Goal: Information Seeking & Learning: Learn about a topic

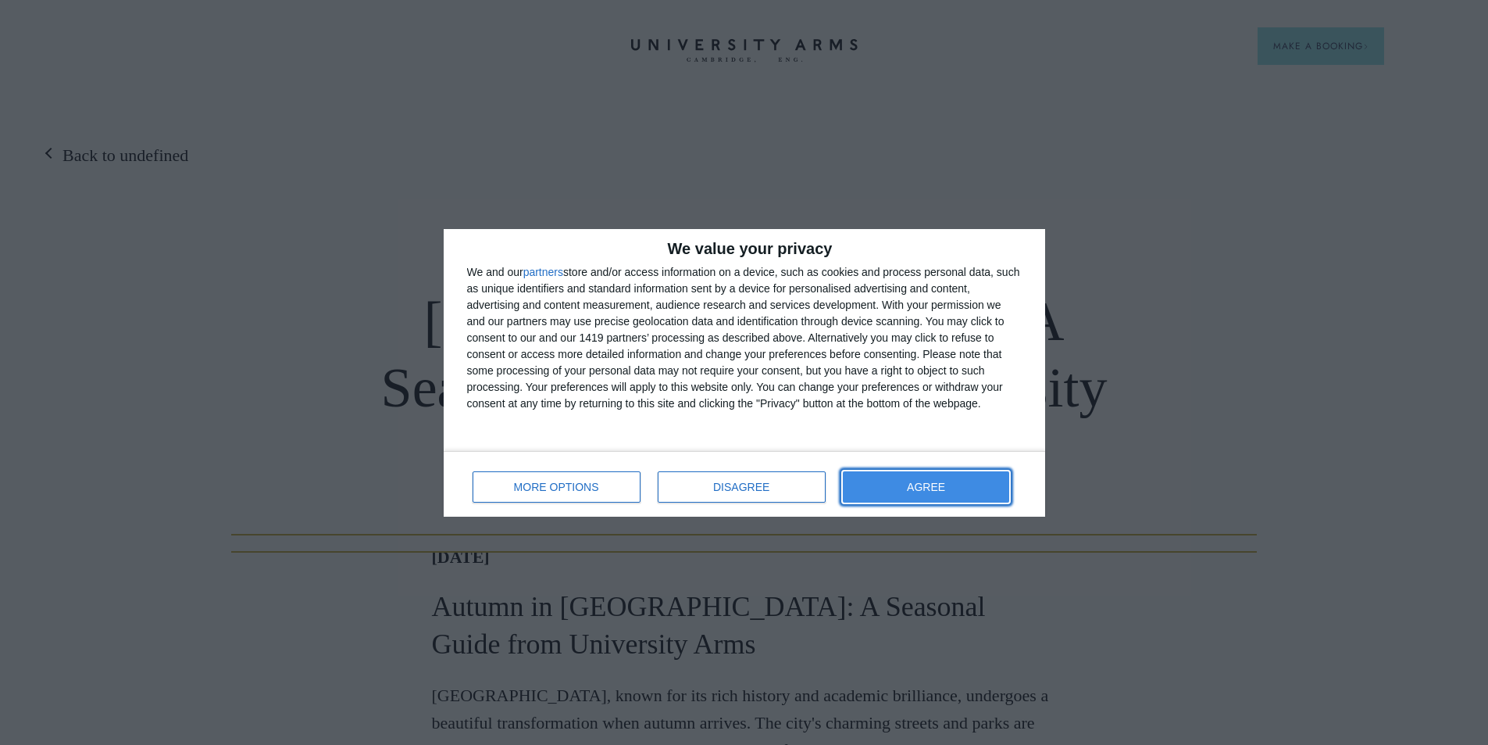
click at [945, 481] on span "AGREE" at bounding box center [926, 486] width 38 height 11
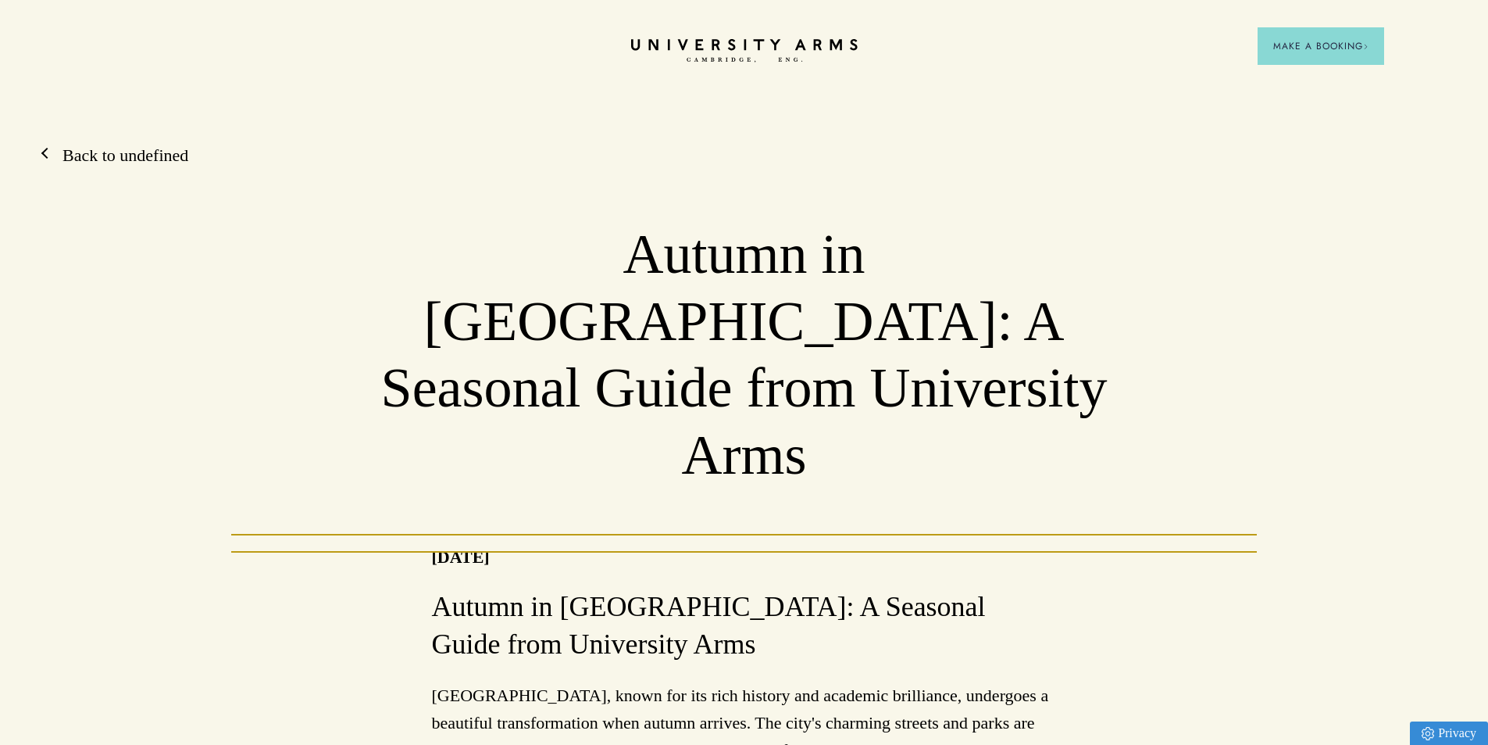
click at [50, 155] on link "Back to undefined" at bounding box center [117, 155] width 141 height 23
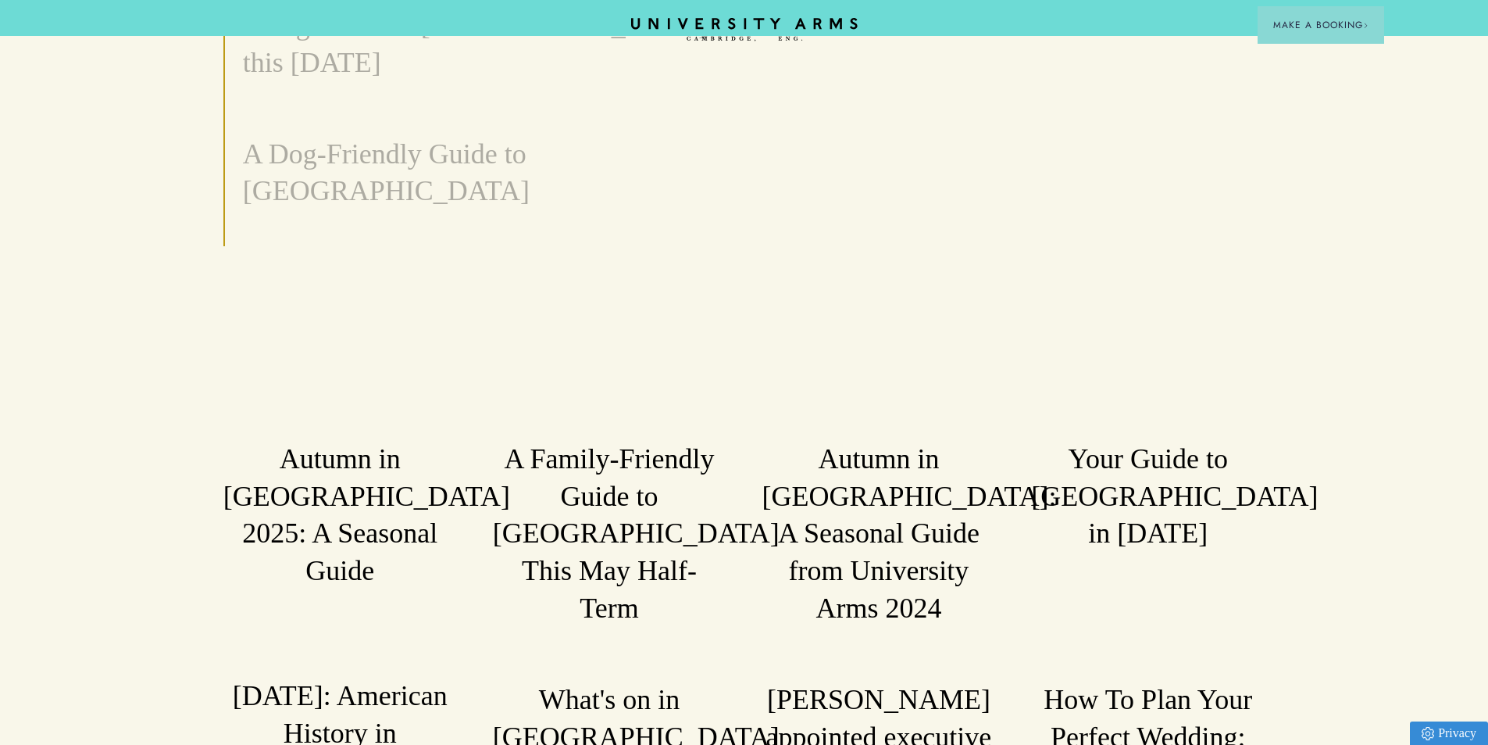
scroll to position [313, 0]
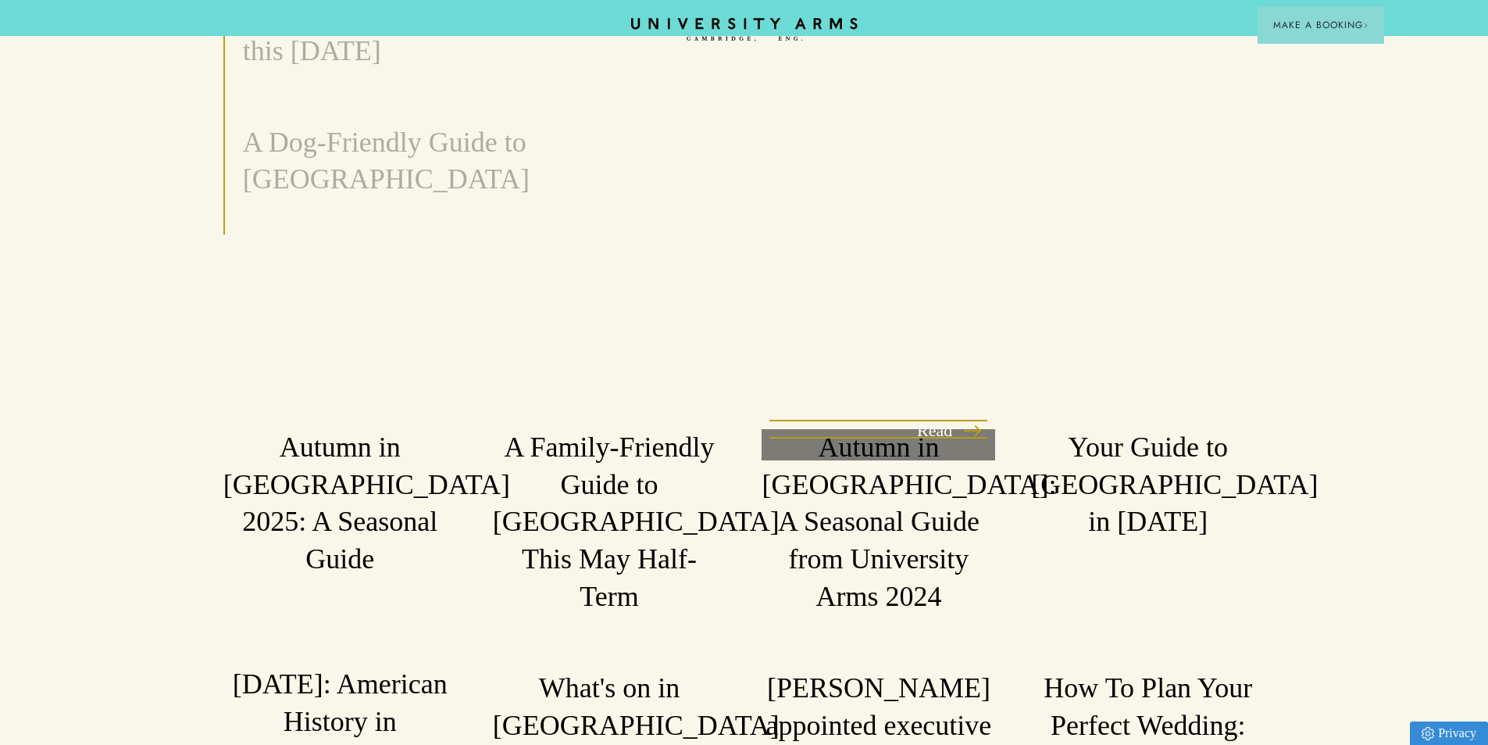
click at [899, 491] on h3 "Autumn in [GEOGRAPHIC_DATA]: A Seasonal Guide from University Arms 2024" at bounding box center [879, 522] width 234 height 187
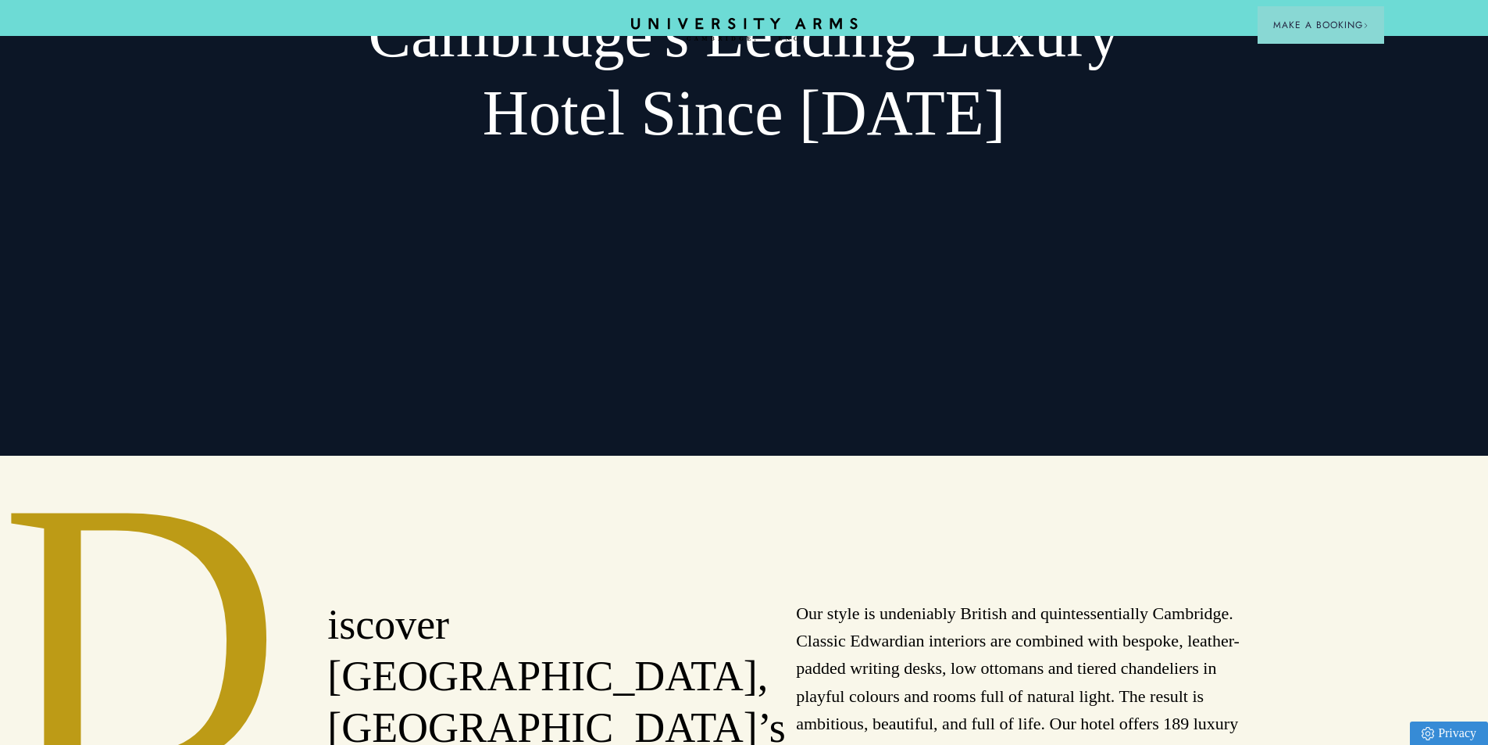
scroll to position [234, 0]
